Goal: Task Accomplishment & Management: Use online tool/utility

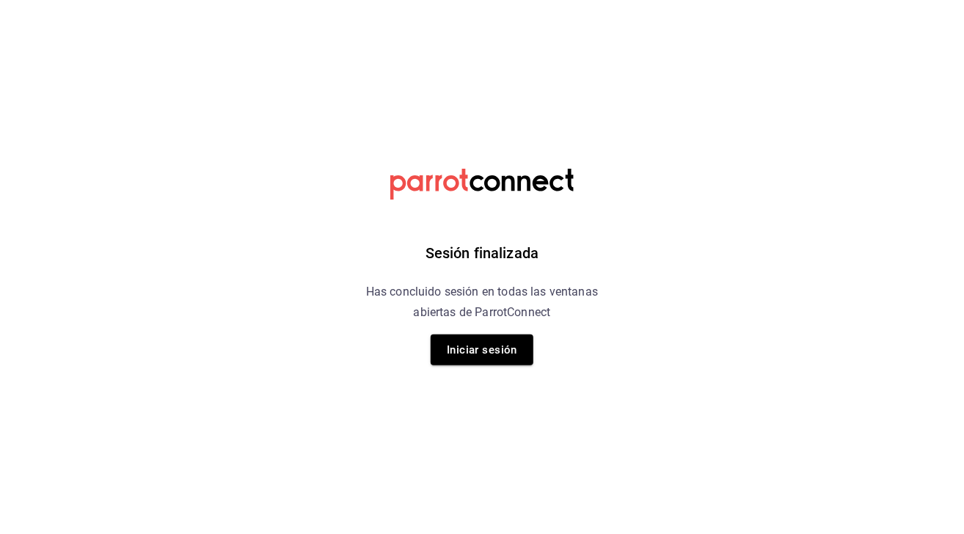
click at [489, 366] on div "Sesión finalizada Has concluido sesión en todas las ventanas abiertas de Parrot…" at bounding box center [482, 267] width 371 height 534
click at [486, 354] on button "Iniciar sesión" at bounding box center [482, 350] width 103 height 31
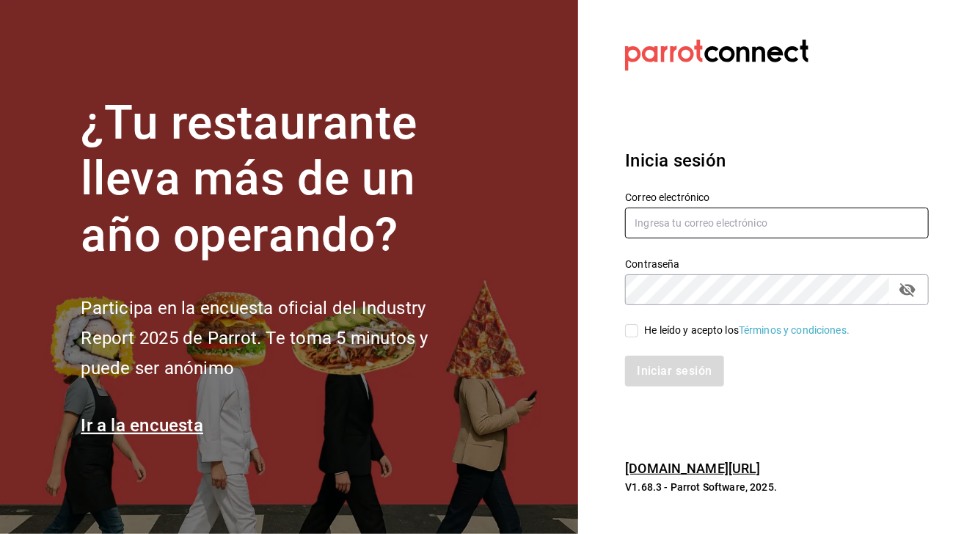
type input "chiprut_87@hotmail.com"
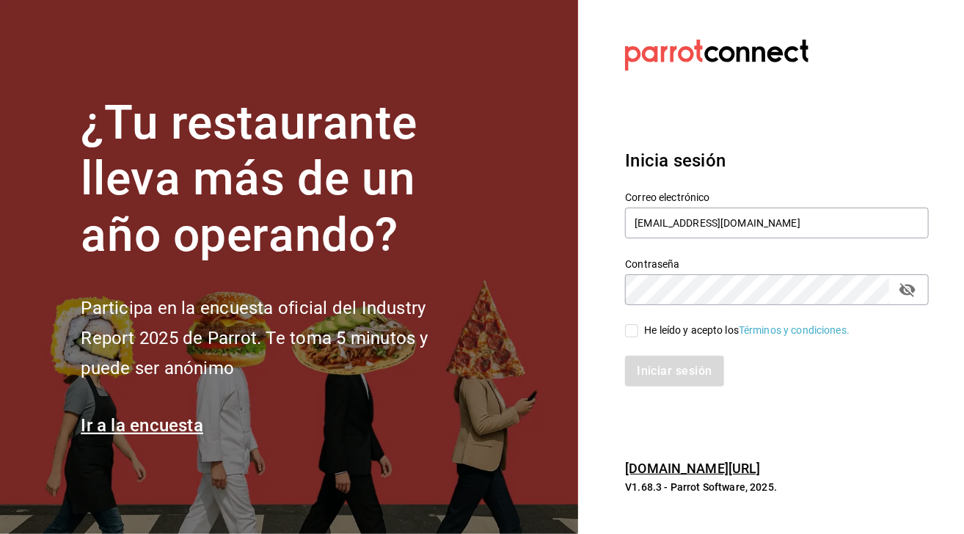
click at [632, 327] on input "He leído y acepto los Términos y condiciones." at bounding box center [631, 330] width 13 height 13
checkbox input "true"
click at [681, 376] on button "Iniciar sesión" at bounding box center [675, 371] width 100 height 31
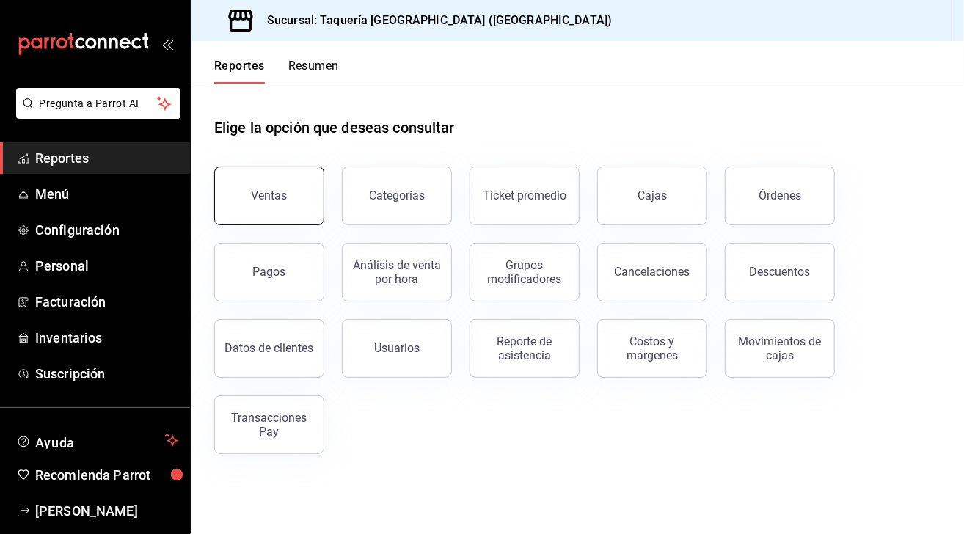
click at [277, 192] on div "Ventas" at bounding box center [270, 196] width 36 height 14
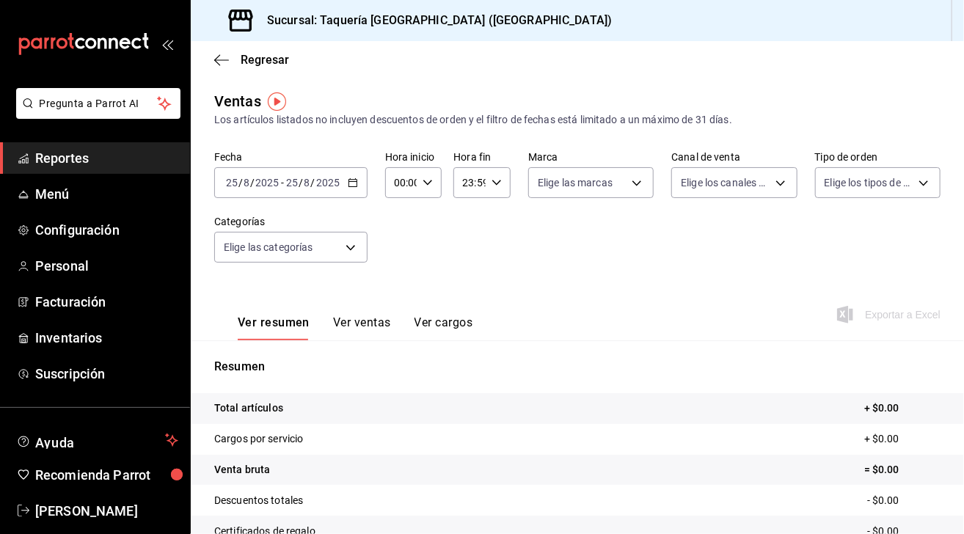
click at [354, 182] on icon "button" at bounding box center [353, 183] width 10 height 10
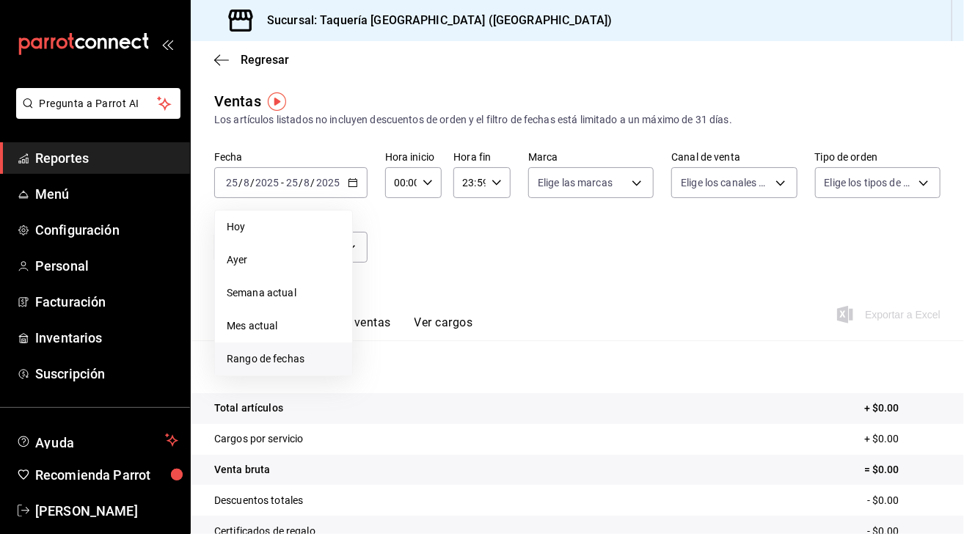
click at [273, 356] on span "Rango de fechas" at bounding box center [284, 359] width 114 height 15
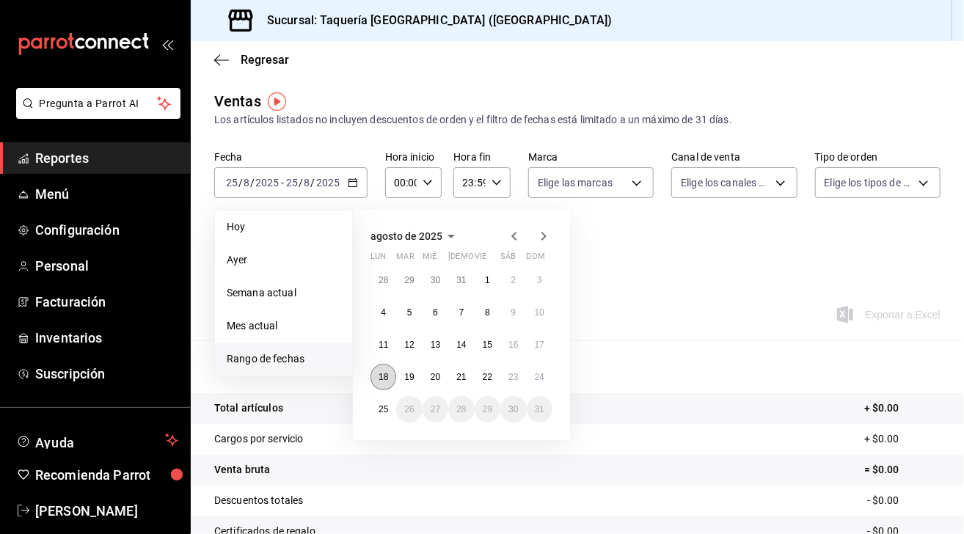
click at [381, 376] on abbr "18" at bounding box center [384, 377] width 10 height 10
click at [538, 376] on abbr "24" at bounding box center [540, 377] width 10 height 10
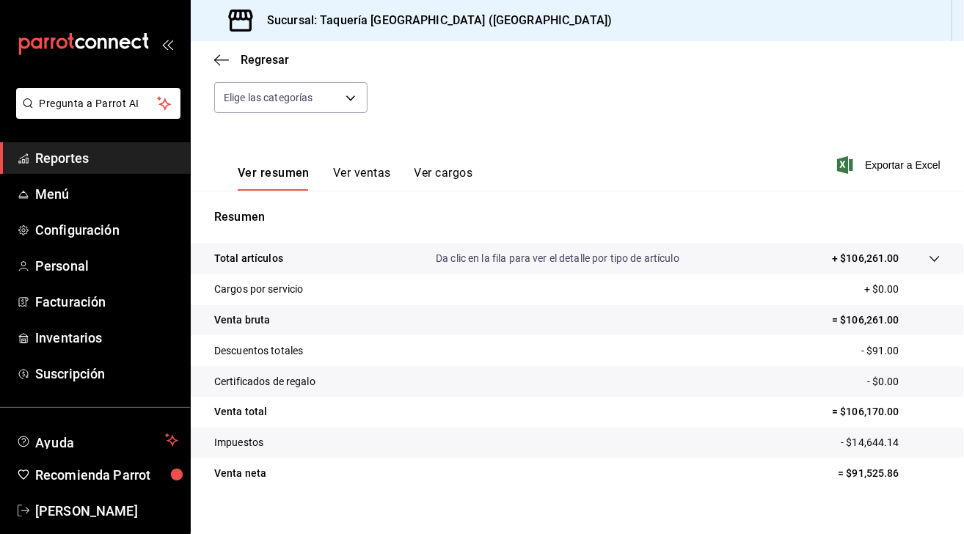
scroll to position [151, 0]
